Goal: Task Accomplishment & Management: Use online tool/utility

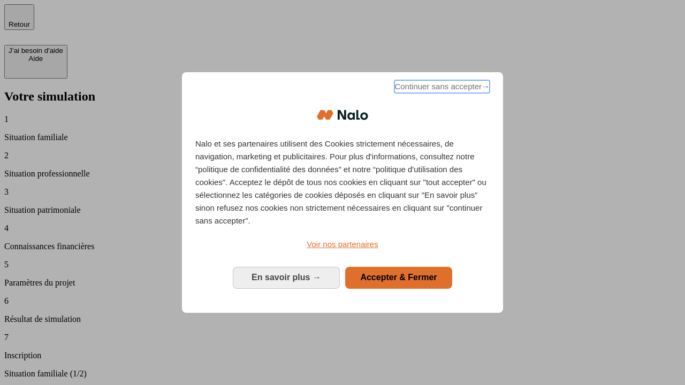
click at [441, 88] on span "Continuer sans accepter →" at bounding box center [441, 86] width 95 height 13
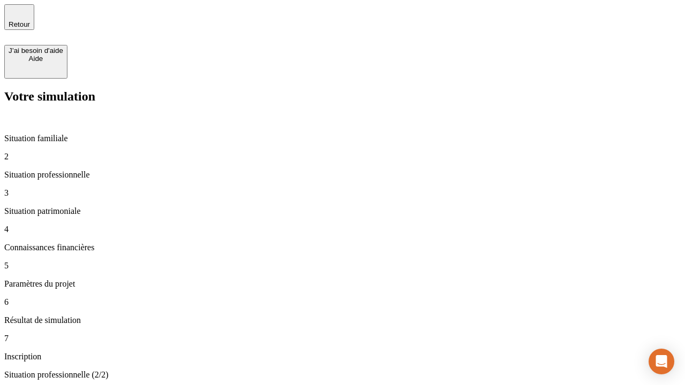
type input "30 000"
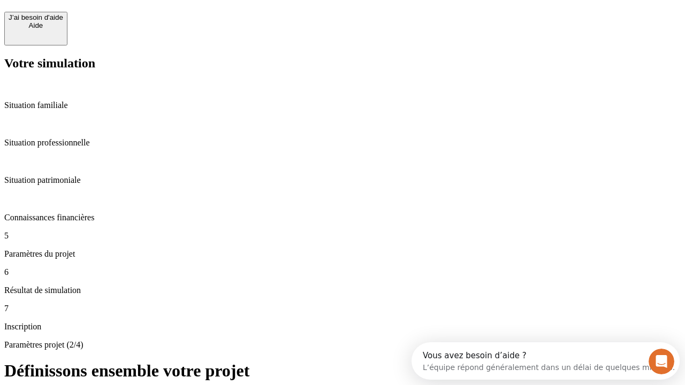
scroll to position [20, 0]
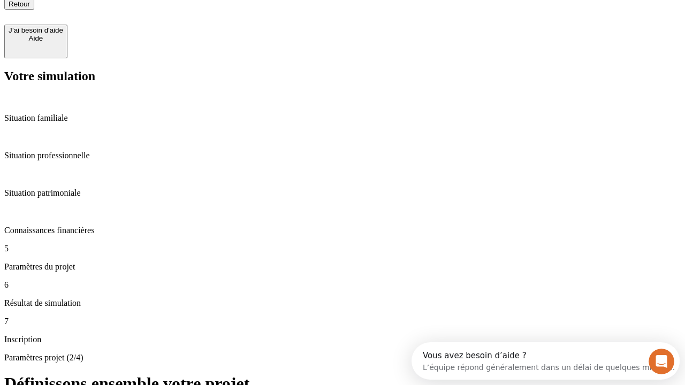
type input "25"
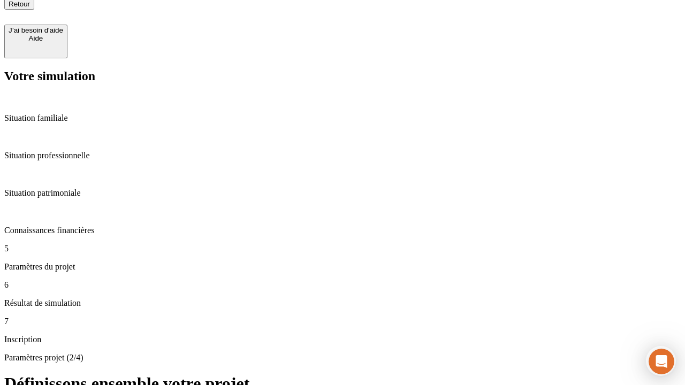
type input "64"
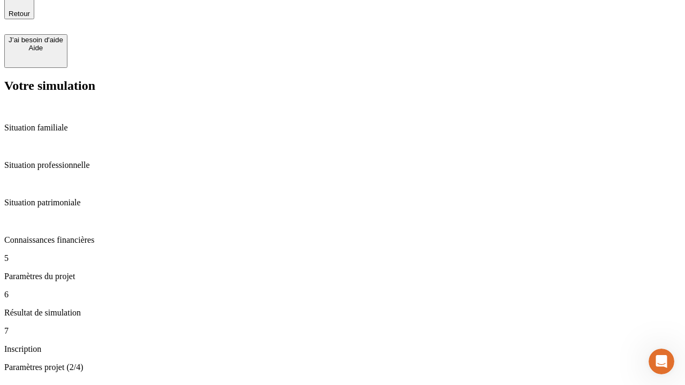
type input "1 000"
type input "640"
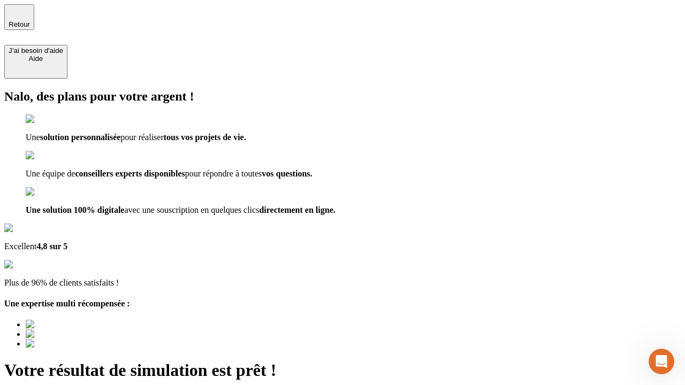
type input "[EMAIL_ADDRESS][PERSON_NAME][DOMAIN_NAME]"
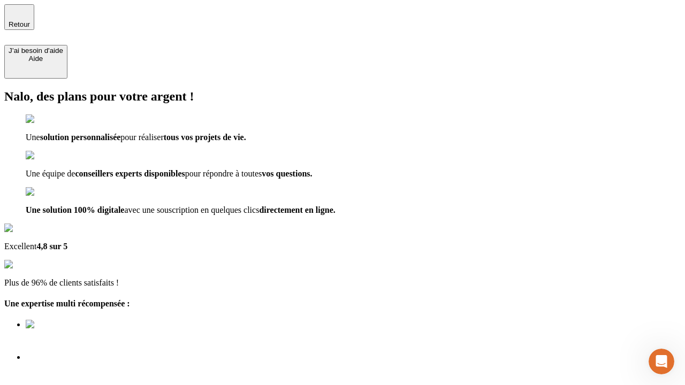
scroll to position [7, 0]
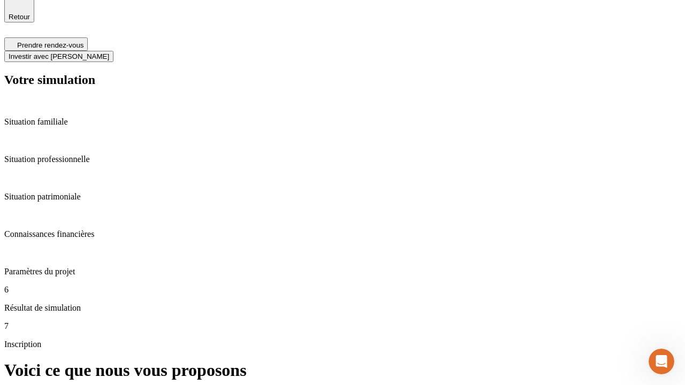
click at [109, 52] on span "Investir avec [PERSON_NAME]" at bounding box center [59, 56] width 101 height 8
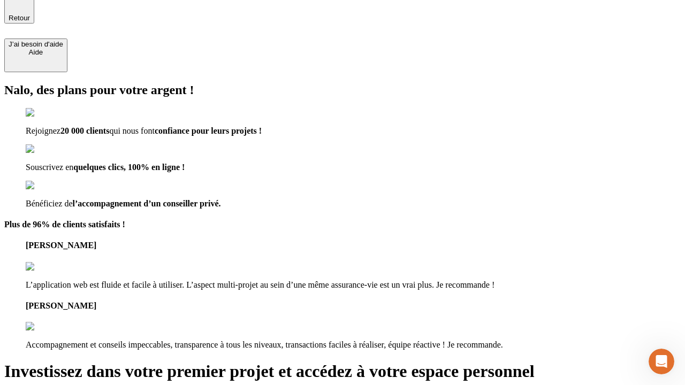
type input "abc"
